Goal: Transaction & Acquisition: Purchase product/service

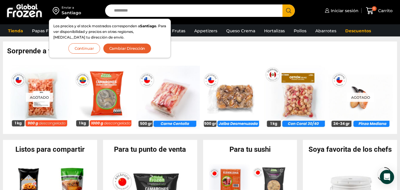
scroll to position [444, 0]
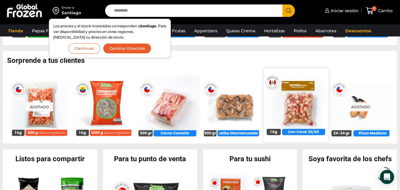
click at [298, 106] on img at bounding box center [296, 105] width 65 height 65
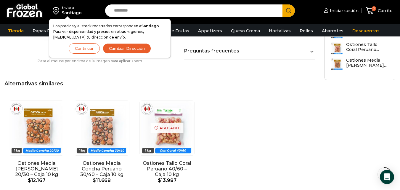
scroll to position [414, 0]
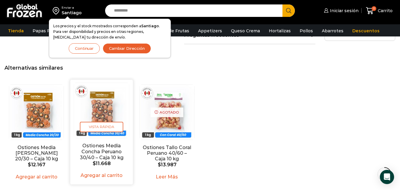
click at [104, 87] on img "2 / 3" at bounding box center [101, 110] width 55 height 55
